Goal: Find specific page/section: Find specific page/section

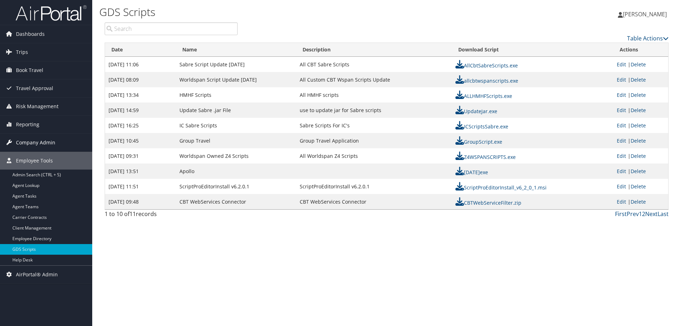
click at [28, 142] on span "Company Admin" at bounding box center [35, 143] width 39 height 18
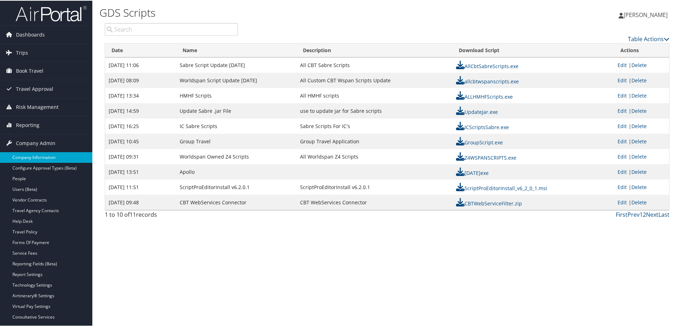
click at [27, 155] on link "Company Information" at bounding box center [46, 157] width 92 height 11
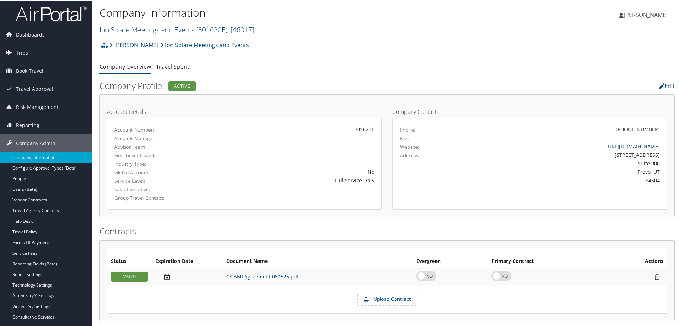
click at [131, 28] on link "Ion Solare Meetings and Events ( 301620E ) , [ 46017 ]" at bounding box center [176, 29] width 155 height 10
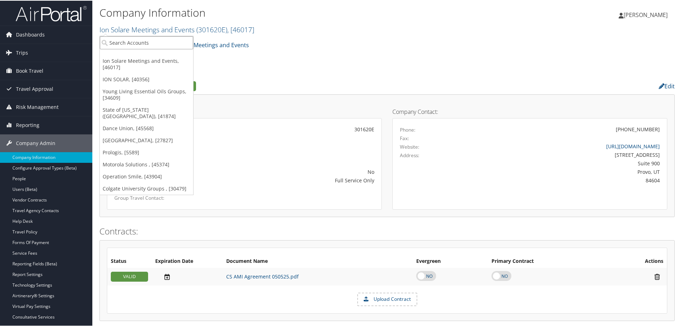
click at [131, 41] on input "search" at bounding box center [146, 41] width 93 height 13
type input "rimini"
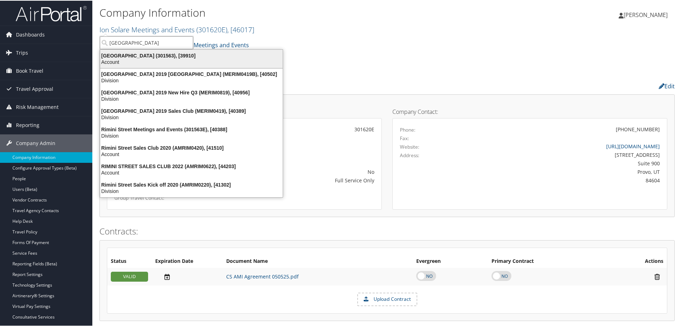
click at [130, 60] on div "Account" at bounding box center [191, 61] width 191 height 6
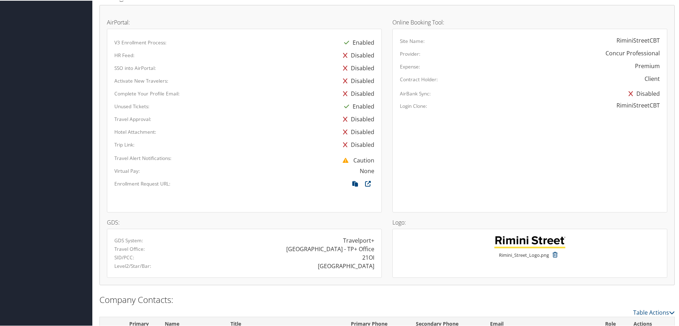
scroll to position [477, 0]
